Goal: Find specific page/section: Find specific page/section

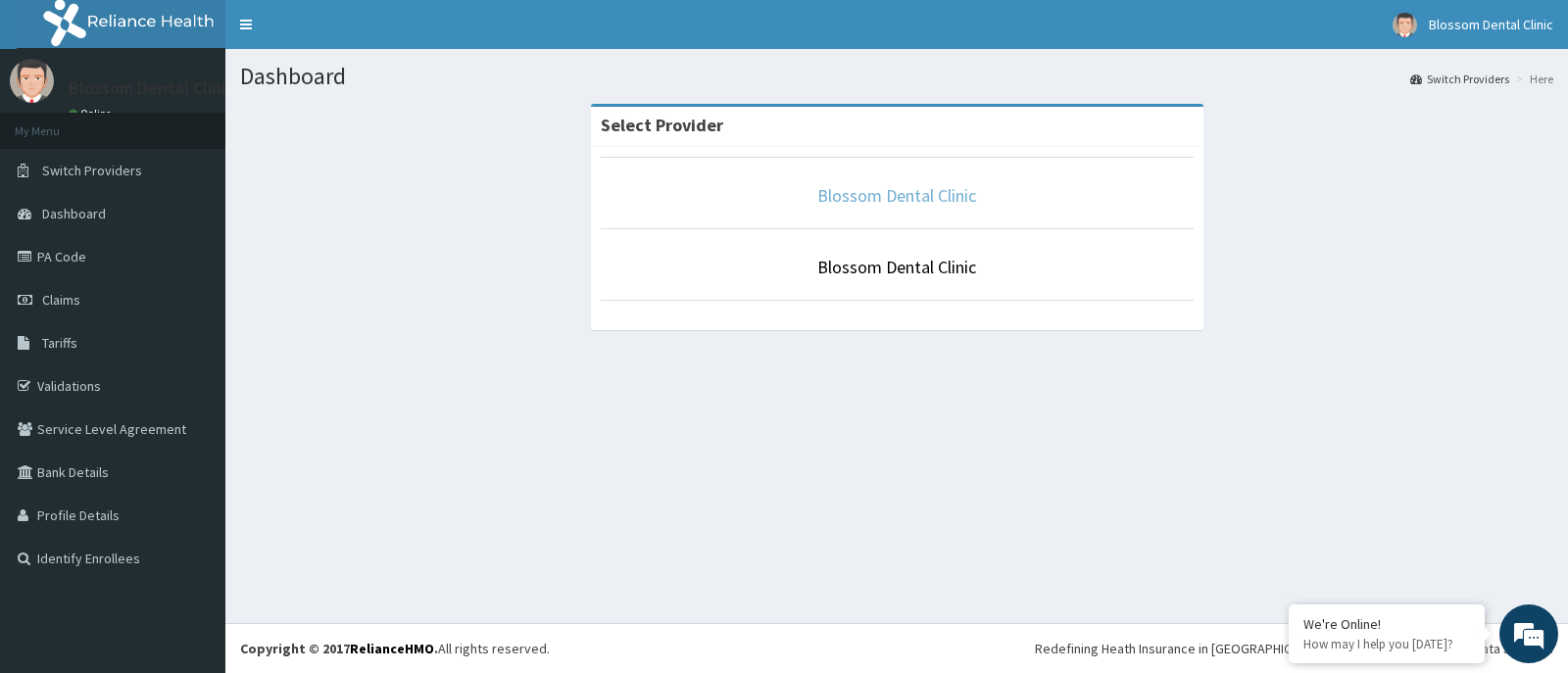
click at [897, 190] on link "Blossom Dental Clinic" at bounding box center [897, 195] width 159 height 23
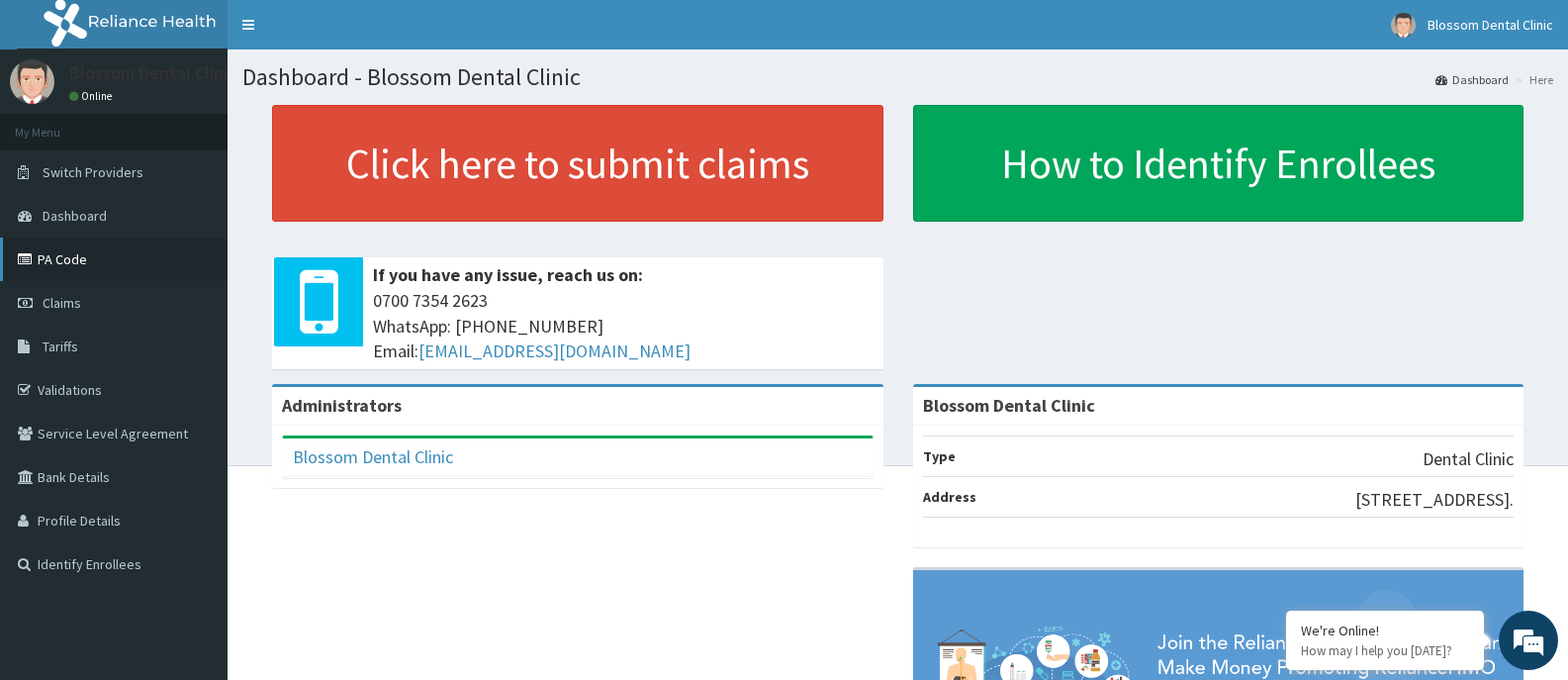
drag, startPoint x: 104, startPoint y: 242, endPoint x: 107, endPoint y: 260, distance: 18.2
click at [104, 244] on link "PA Code" at bounding box center [114, 259] width 227 height 44
